Goal: Task Accomplishment & Management: Complete application form

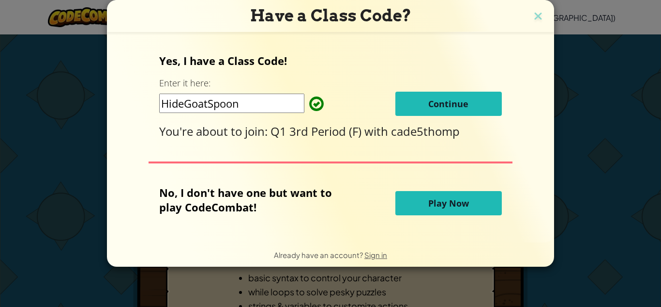
click at [493, 101] on button "Continue" at bounding box center [449, 104] width 107 height 24
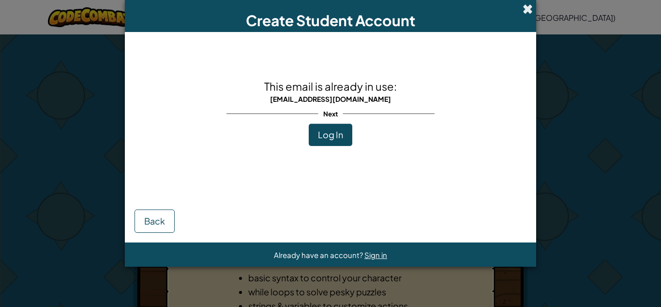
click at [524, 9] on span at bounding box center [528, 9] width 10 height 10
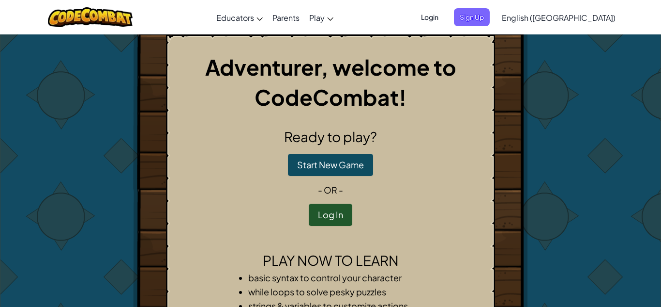
click at [445, 10] on span "Login" at bounding box center [429, 17] width 29 height 18
